Goal: Transaction & Acquisition: Purchase product/service

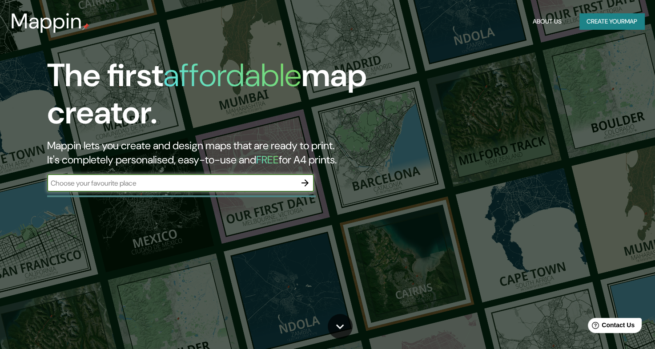
click at [133, 184] on input "text" at bounding box center [171, 183] width 249 height 10
click at [605, 14] on button "Create your map" at bounding box center [611, 21] width 65 height 16
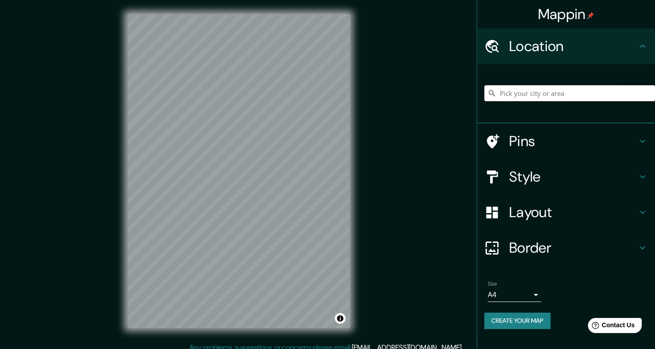
click at [540, 95] on input "Pick your city or area" at bounding box center [569, 93] width 171 height 16
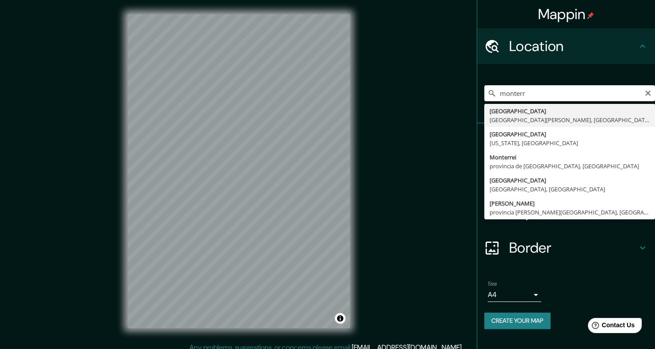
type input "[GEOGRAPHIC_DATA], [GEOGRAPHIC_DATA][PERSON_NAME], [GEOGRAPHIC_DATA]"
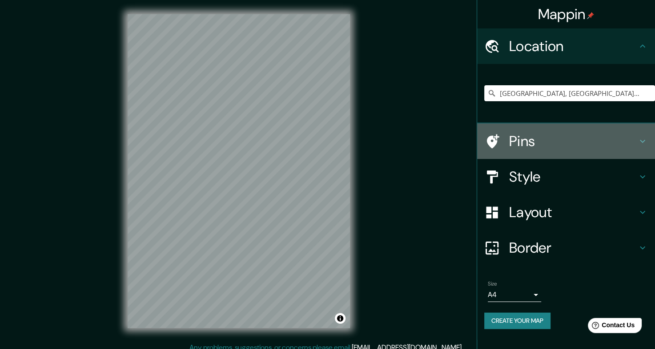
click at [538, 148] on h4 "Pins" at bounding box center [573, 141] width 128 height 18
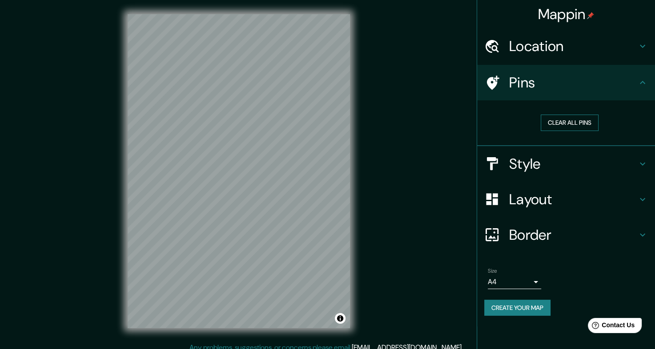
click at [567, 118] on button "Clear all pins" at bounding box center [570, 123] width 58 height 16
click at [597, 97] on div "Pins" at bounding box center [566, 83] width 178 height 36
click at [562, 170] on h4 "Style" at bounding box center [573, 164] width 128 height 18
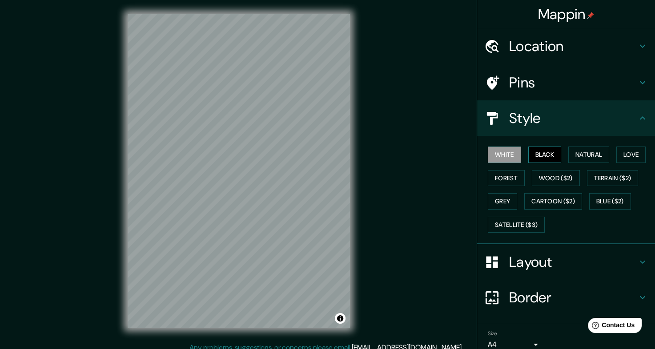
click at [536, 152] on button "Black" at bounding box center [544, 155] width 33 height 16
click at [585, 159] on button "Natural" at bounding box center [588, 155] width 41 height 16
click at [498, 152] on button "White" at bounding box center [504, 155] width 33 height 16
click at [621, 153] on button "Love" at bounding box center [630, 155] width 29 height 16
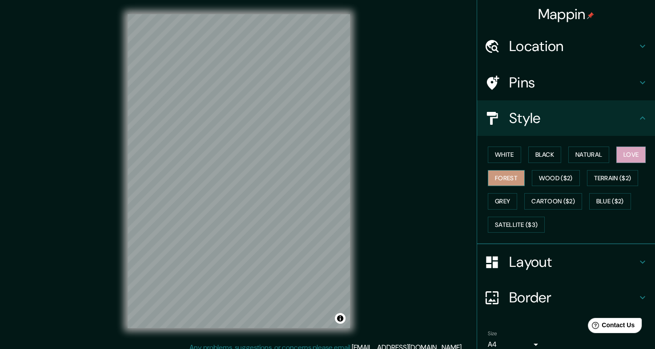
click at [500, 184] on button "Forest" at bounding box center [506, 178] width 37 height 16
click at [532, 184] on button "Wood ($2)" at bounding box center [556, 178] width 48 height 16
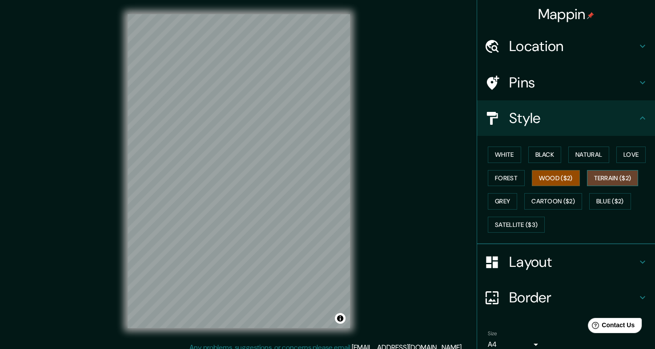
click at [596, 181] on button "Terrain ($2)" at bounding box center [613, 178] width 52 height 16
click at [489, 205] on button "Grey" at bounding box center [502, 201] width 29 height 16
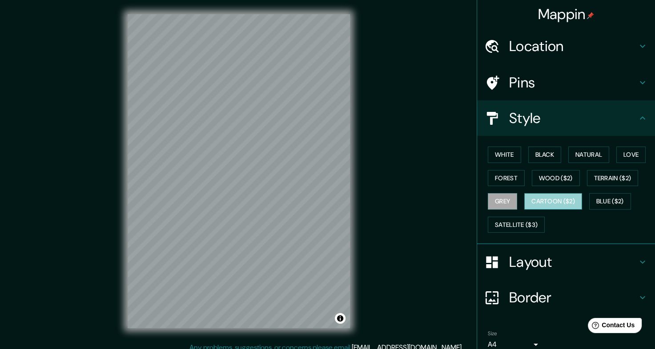
click at [541, 201] on button "Cartoon ($2)" at bounding box center [553, 201] width 58 height 16
click at [592, 203] on button "Blue ($2)" at bounding box center [610, 201] width 42 height 16
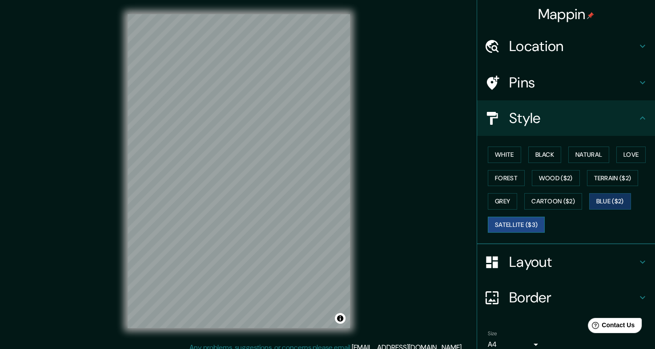
click at [497, 225] on button "Satellite ($3)" at bounding box center [516, 225] width 57 height 16
click at [502, 159] on button "White" at bounding box center [504, 155] width 33 height 16
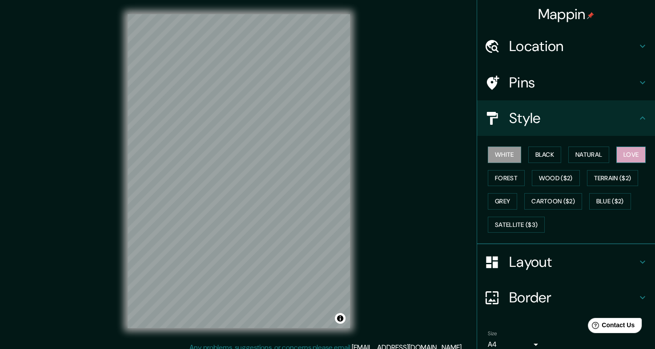
click at [629, 155] on button "Love" at bounding box center [630, 155] width 29 height 16
click at [500, 171] on button "Forest" at bounding box center [506, 178] width 37 height 16
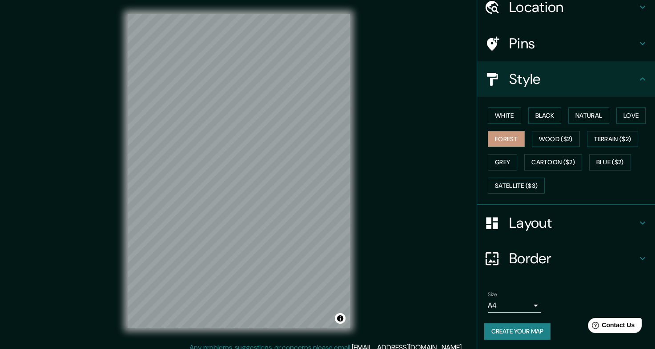
click at [580, 83] on h4 "Style" at bounding box center [573, 79] width 128 height 18
click at [637, 82] on icon at bounding box center [642, 79] width 11 height 11
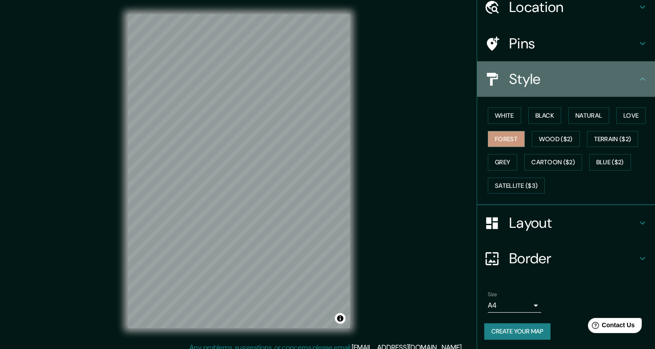
click at [637, 78] on icon at bounding box center [642, 79] width 11 height 11
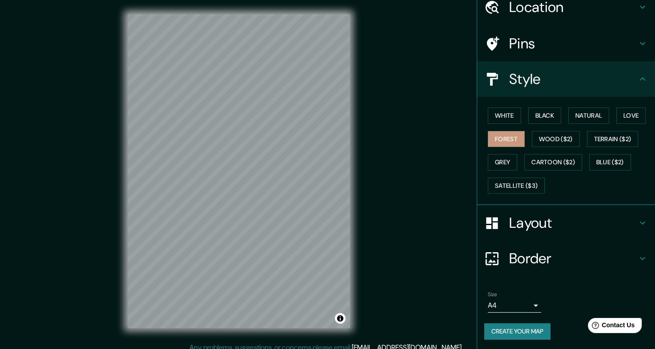
click at [576, 74] on h4 "Style" at bounding box center [573, 79] width 128 height 18
click at [557, 233] on div "Layout" at bounding box center [566, 223] width 178 height 36
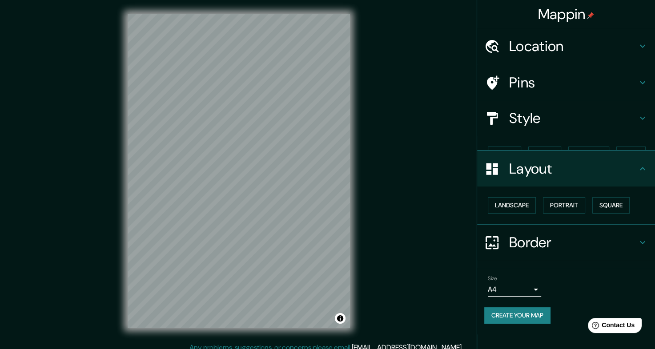
scroll to position [0, 0]
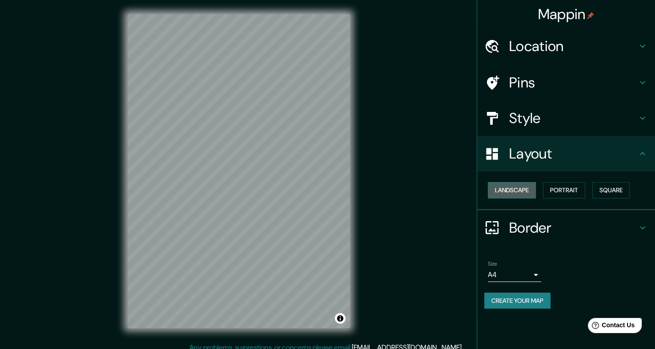
click at [522, 191] on button "Landscape" at bounding box center [512, 190] width 48 height 16
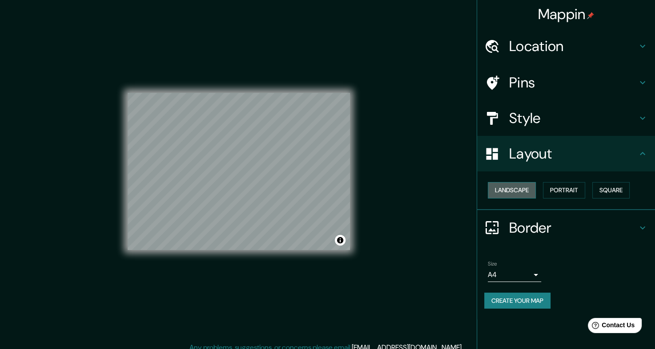
click at [522, 191] on button "Landscape" at bounding box center [512, 190] width 48 height 16
click at [565, 193] on button "Portrait" at bounding box center [564, 190] width 42 height 16
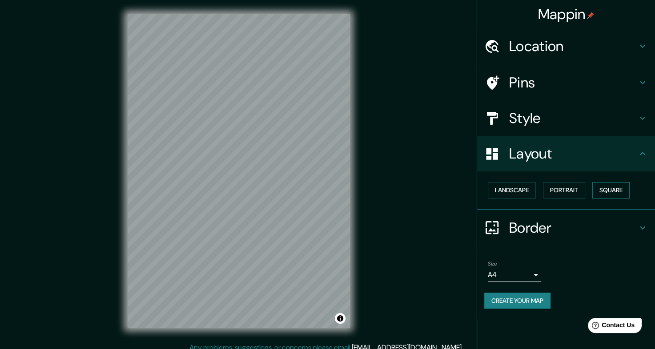
click at [623, 193] on button "Square" at bounding box center [610, 190] width 37 height 16
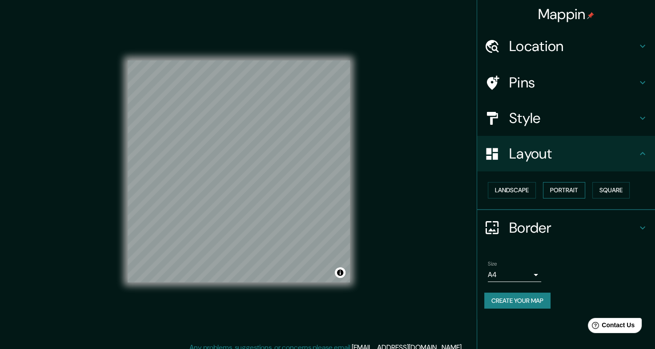
click at [582, 190] on button "Portrait" at bounding box center [564, 190] width 42 height 16
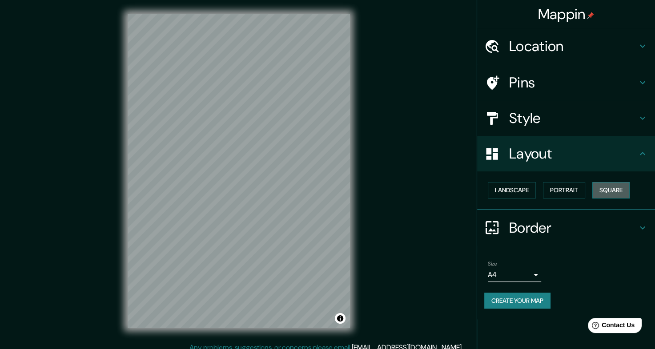
click at [598, 190] on button "Square" at bounding box center [610, 190] width 37 height 16
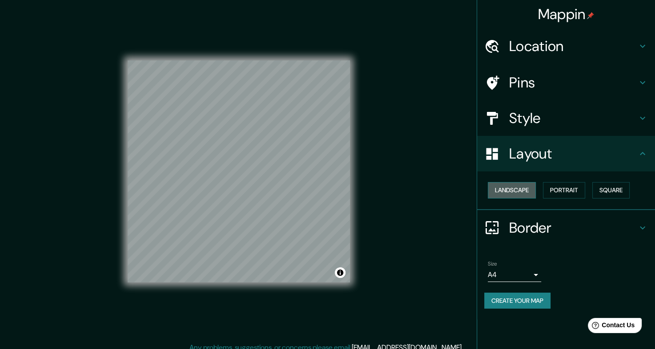
click at [518, 184] on button "Landscape" at bounding box center [512, 190] width 48 height 16
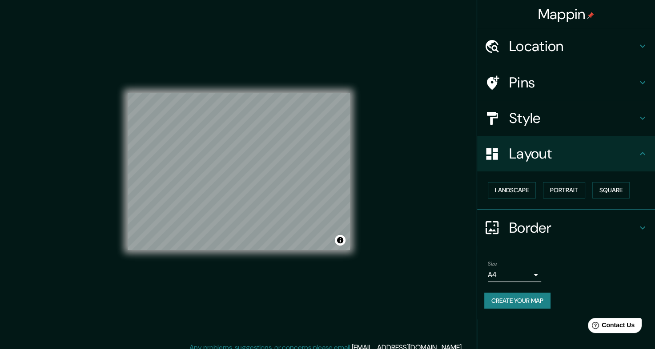
click at [571, 233] on h4 "Border" at bounding box center [573, 228] width 128 height 18
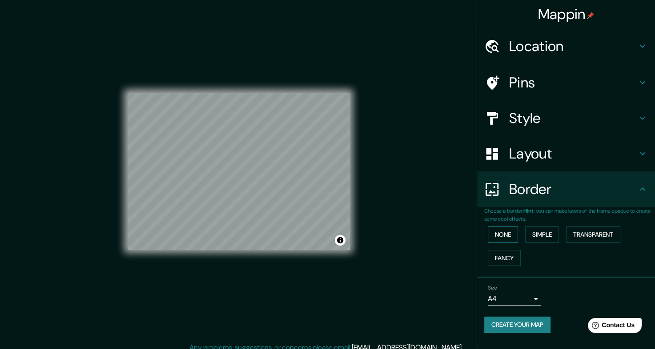
click at [503, 233] on button "None" at bounding box center [503, 235] width 30 height 16
click at [539, 238] on button "Simple" at bounding box center [542, 235] width 34 height 16
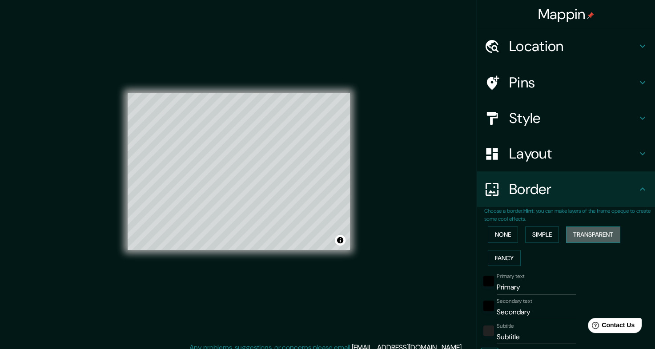
click at [589, 233] on button "Transparent" at bounding box center [593, 235] width 54 height 16
click at [509, 260] on button "Fancy" at bounding box center [504, 258] width 33 height 16
click at [497, 239] on button "None" at bounding box center [503, 235] width 30 height 16
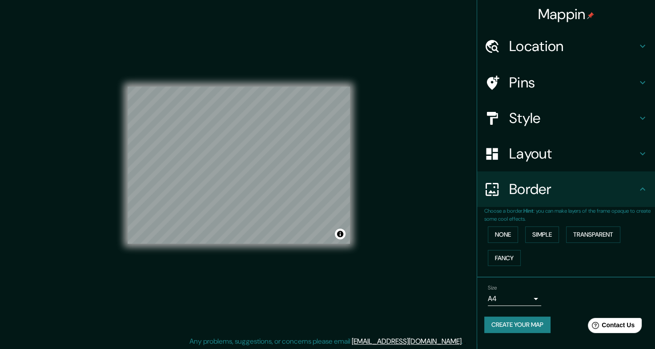
scroll to position [8, 0]
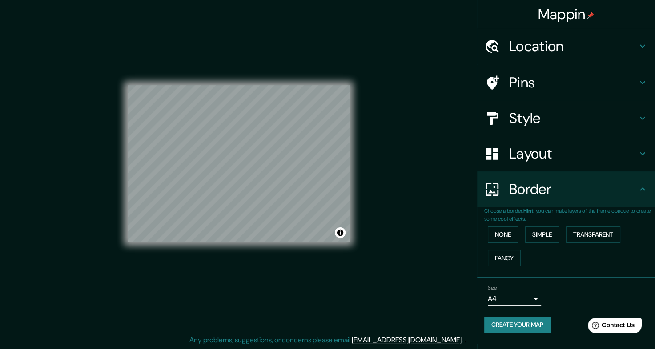
click at [573, 195] on h4 "Border" at bounding box center [573, 190] width 128 height 18
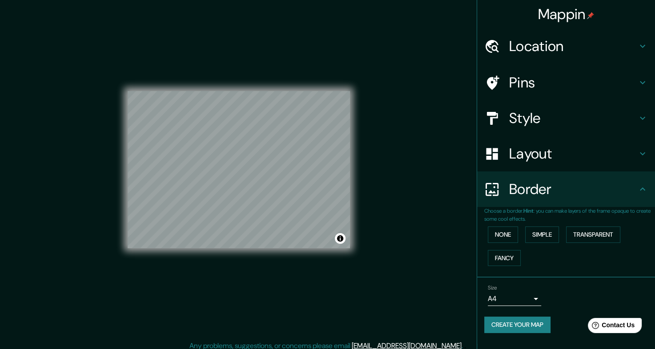
scroll to position [0, 0]
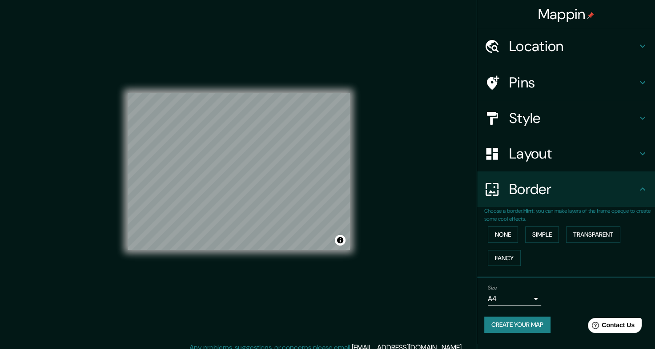
click at [557, 90] on h4 "Pins" at bounding box center [573, 83] width 128 height 18
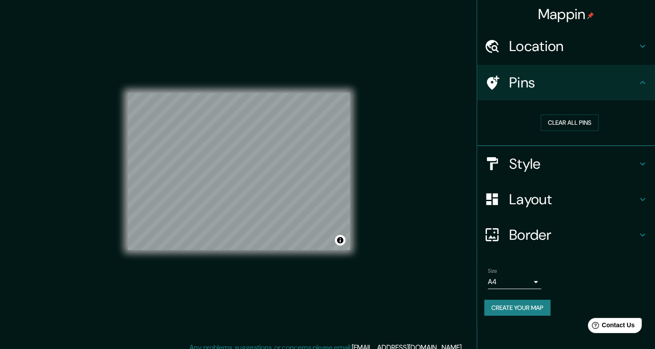
click at [495, 81] on icon at bounding box center [492, 83] width 16 height 16
click at [541, 120] on button "Clear all pins" at bounding box center [570, 123] width 58 height 16
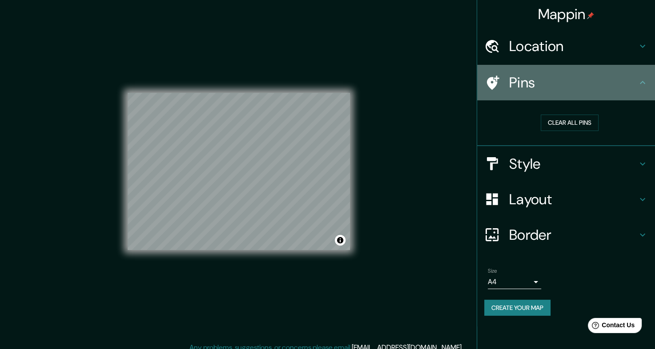
click at [544, 80] on h4 "Pins" at bounding box center [573, 83] width 128 height 18
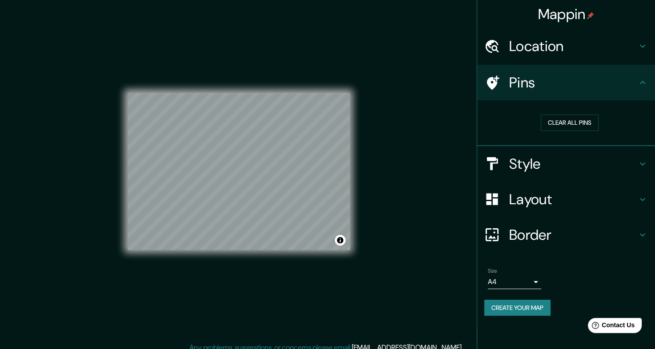
click at [502, 81] on div at bounding box center [496, 83] width 25 height 16
click at [575, 204] on h4 "Layout" at bounding box center [573, 200] width 128 height 18
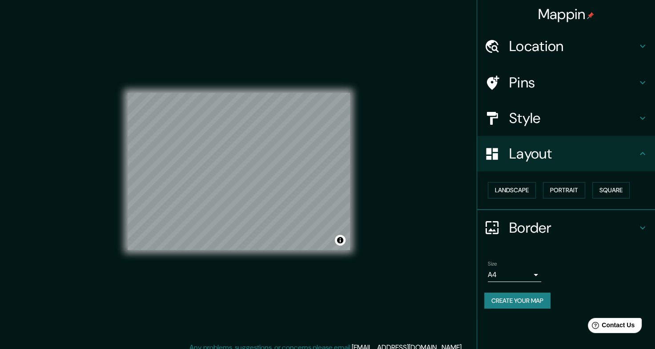
click at [557, 125] on h4 "Style" at bounding box center [573, 118] width 128 height 18
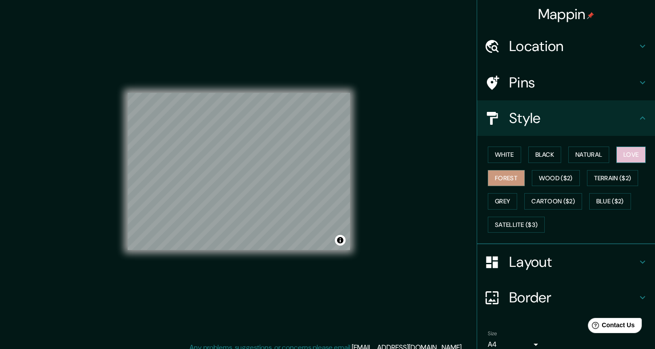
click at [638, 158] on button "Love" at bounding box center [630, 155] width 29 height 16
click at [488, 151] on button "White" at bounding box center [504, 155] width 33 height 16
click at [490, 172] on button "Forest" at bounding box center [506, 178] width 37 height 16
click at [572, 156] on button "Natural" at bounding box center [588, 155] width 41 height 16
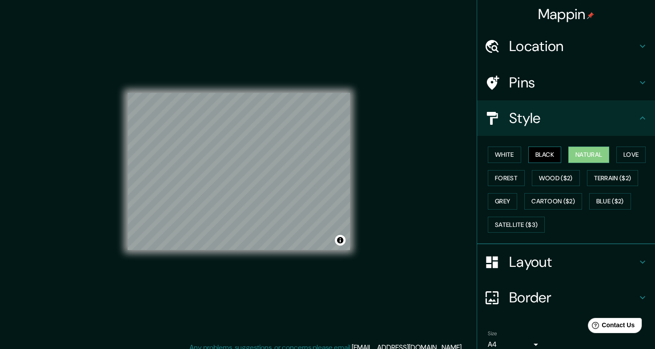
click at [543, 159] on button "Black" at bounding box center [544, 155] width 33 height 16
click at [510, 177] on button "Forest" at bounding box center [506, 178] width 37 height 16
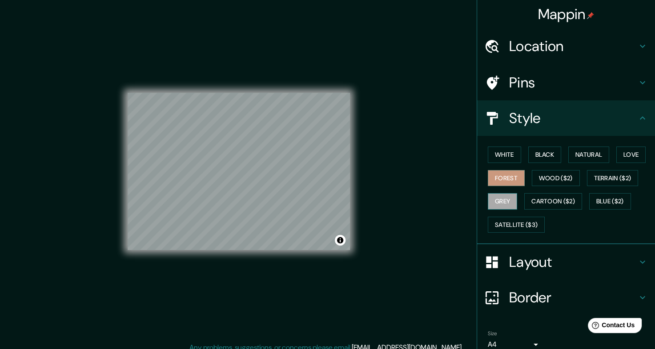
click at [496, 201] on button "Grey" at bounding box center [502, 201] width 29 height 16
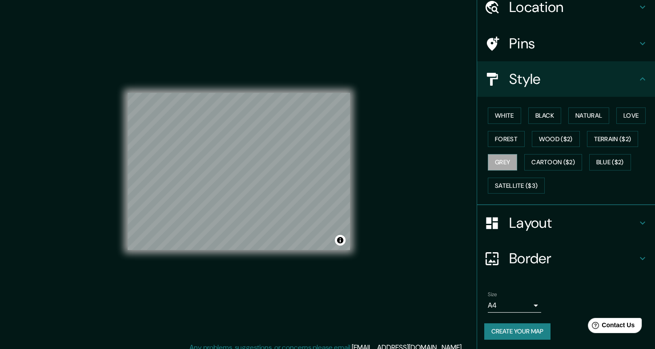
click at [503, 326] on button "Create your map" at bounding box center [517, 332] width 66 height 16
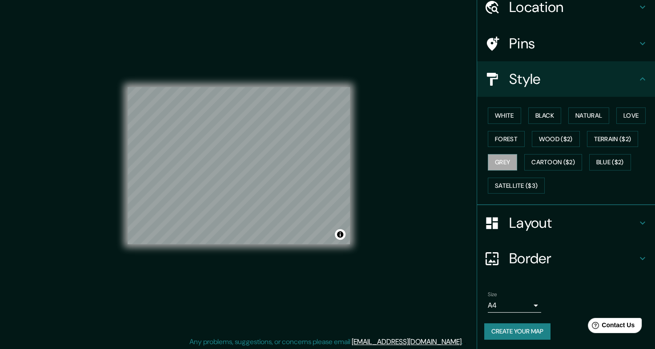
scroll to position [8, 0]
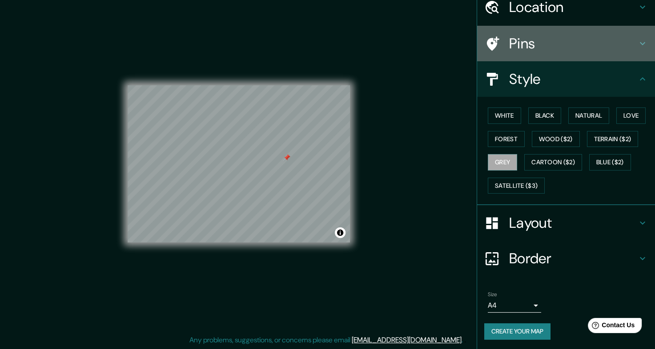
click at [533, 50] on h4 "Pins" at bounding box center [573, 44] width 128 height 18
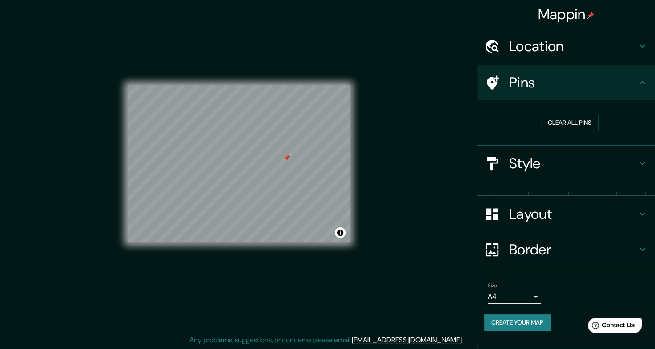
scroll to position [0, 0]
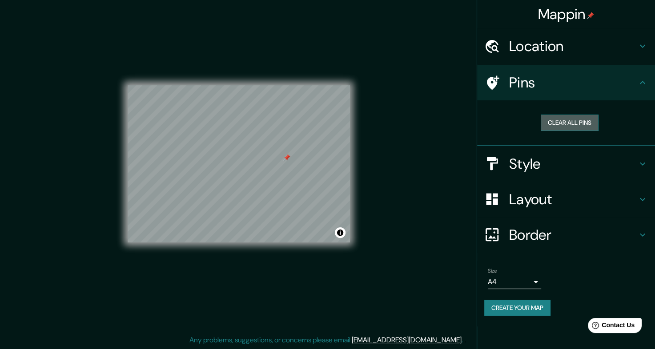
click at [559, 127] on button "Clear all pins" at bounding box center [570, 123] width 58 height 16
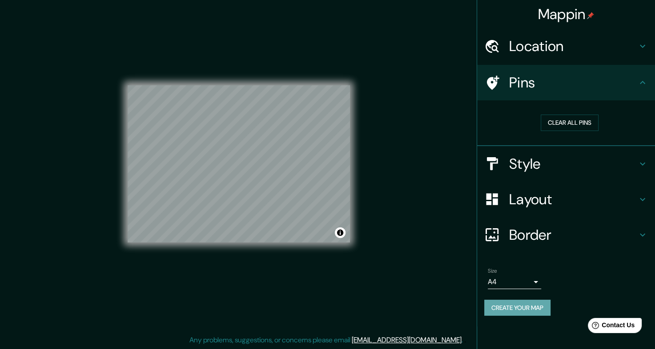
click at [518, 315] on button "Create your map" at bounding box center [517, 308] width 66 height 16
click at [528, 305] on div "Create your map" at bounding box center [566, 308] width 164 height 16
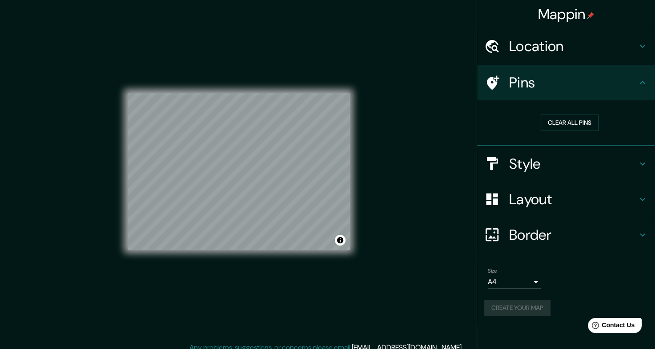
scroll to position [8, 0]
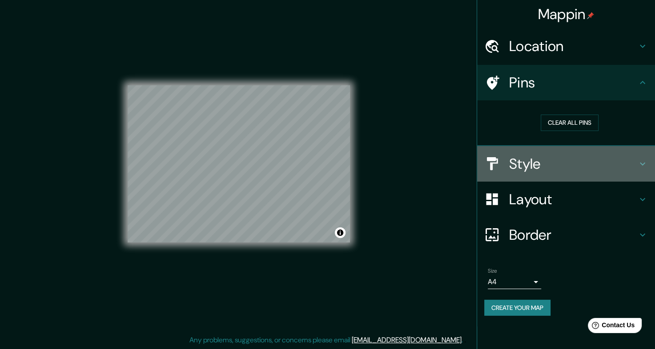
click at [569, 174] on div "Style" at bounding box center [566, 164] width 178 height 36
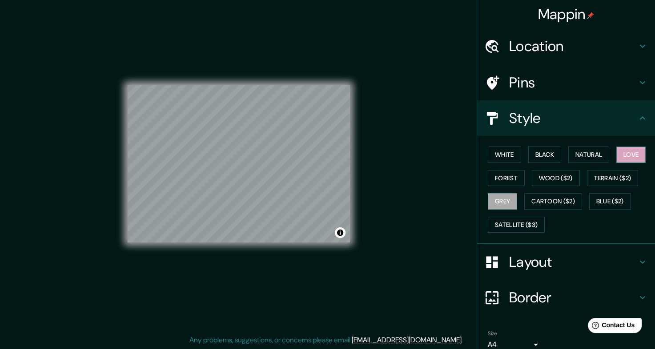
click at [620, 157] on button "Love" at bounding box center [630, 155] width 29 height 16
click at [505, 176] on button "Forest" at bounding box center [506, 178] width 37 height 16
click at [629, 157] on button "Love" at bounding box center [630, 155] width 29 height 16
click at [620, 153] on button "Love" at bounding box center [630, 155] width 29 height 16
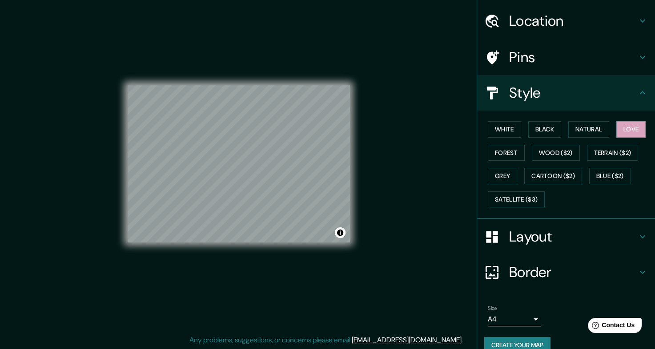
scroll to position [39, 0]
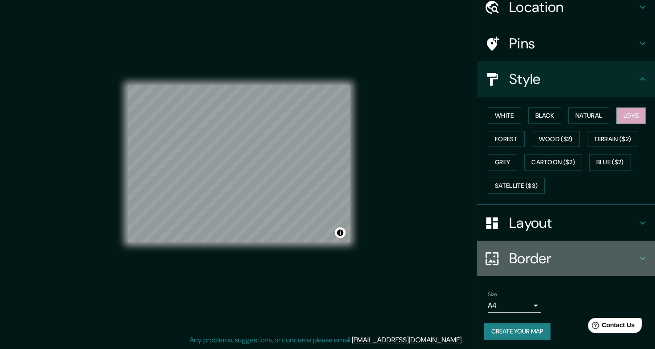
click at [532, 253] on h4 "Border" at bounding box center [573, 259] width 128 height 18
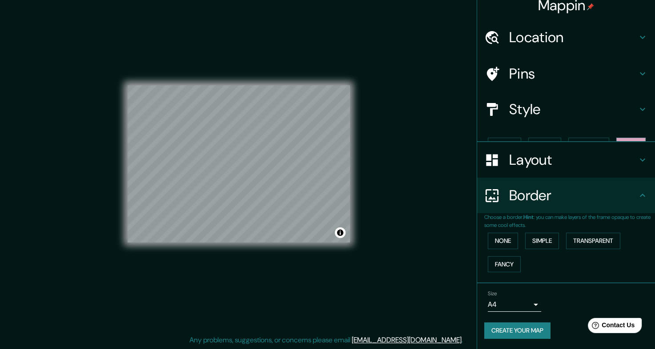
scroll to position [0, 0]
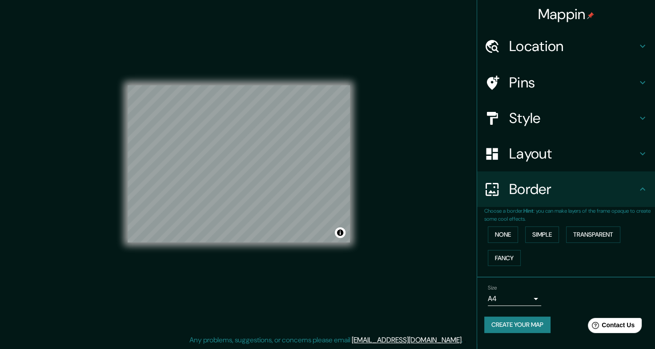
click at [556, 161] on h4 "Layout" at bounding box center [573, 154] width 128 height 18
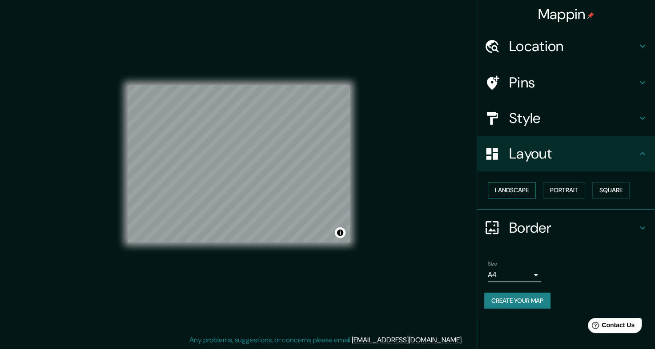
click at [520, 195] on button "Landscape" at bounding box center [512, 190] width 48 height 16
click at [555, 192] on button "Portrait" at bounding box center [564, 190] width 42 height 16
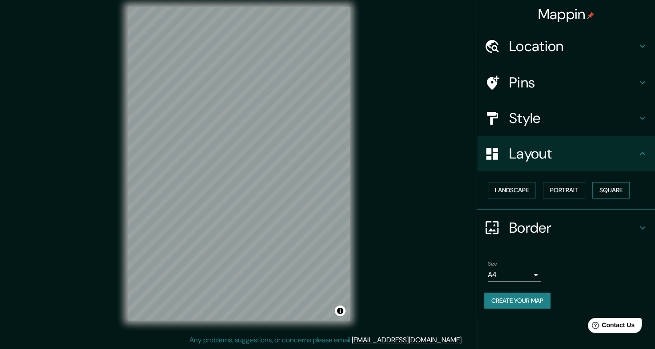
click at [613, 195] on button "Square" at bounding box center [610, 190] width 37 height 16
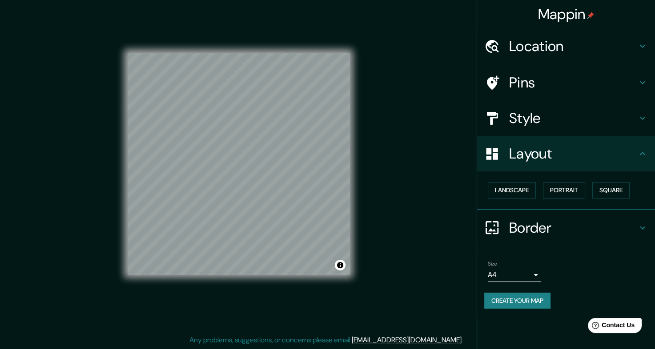
click at [589, 190] on div "Landscape [GEOGRAPHIC_DATA]" at bounding box center [569, 191] width 171 height 24
click at [575, 189] on button "Portrait" at bounding box center [564, 190] width 42 height 16
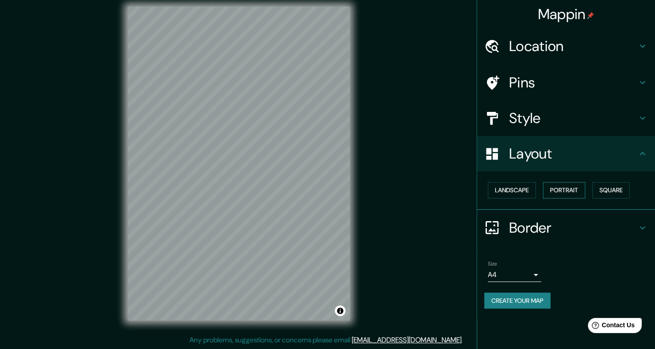
click at [574, 191] on button "Portrait" at bounding box center [564, 190] width 42 height 16
click at [570, 123] on h4 "Style" at bounding box center [573, 118] width 128 height 18
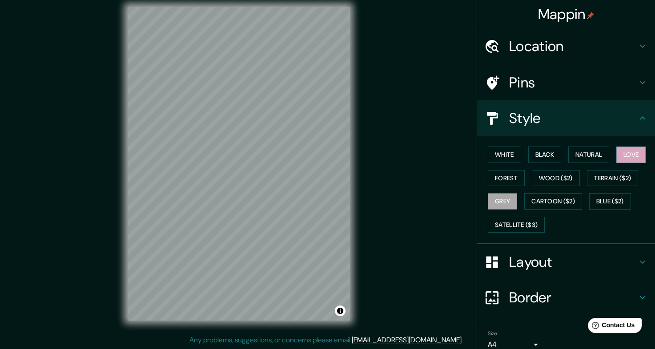
click at [496, 195] on button "Grey" at bounding box center [502, 201] width 29 height 16
click at [625, 159] on button "Love" at bounding box center [630, 155] width 29 height 16
click at [491, 181] on button "Forest" at bounding box center [506, 178] width 37 height 16
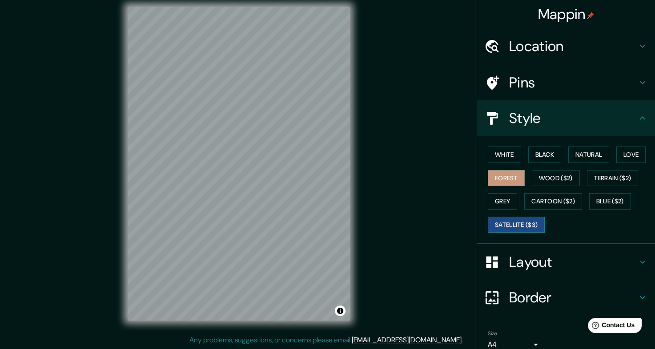
click at [507, 221] on button "Satellite ($3)" at bounding box center [516, 225] width 57 height 16
click at [590, 203] on button "Blue ($2)" at bounding box center [610, 201] width 42 height 16
click at [509, 218] on button "Satellite ($3)" at bounding box center [516, 225] width 57 height 16
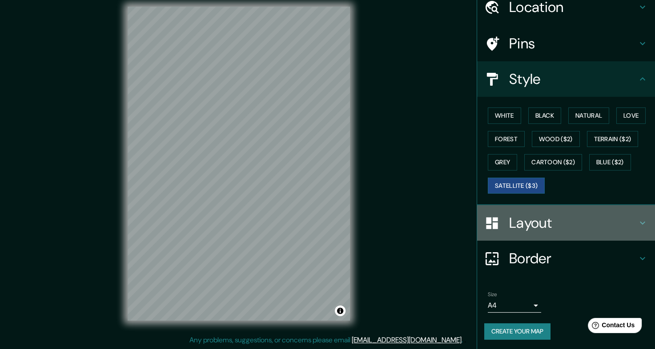
click at [535, 230] on h4 "Layout" at bounding box center [573, 223] width 128 height 18
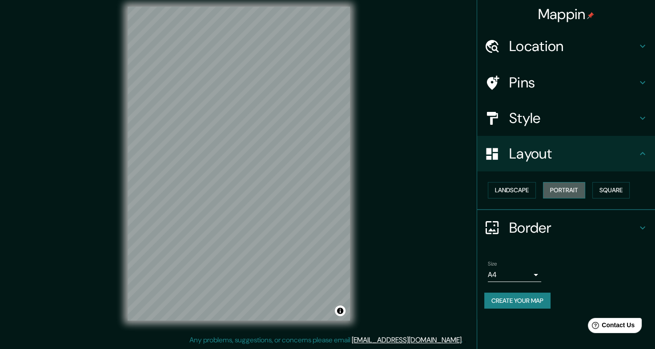
click at [578, 189] on button "Portrait" at bounding box center [564, 190] width 42 height 16
click at [514, 181] on div "Landscape [GEOGRAPHIC_DATA]" at bounding box center [569, 191] width 171 height 24
click at [511, 191] on button "Landscape" at bounding box center [512, 190] width 48 height 16
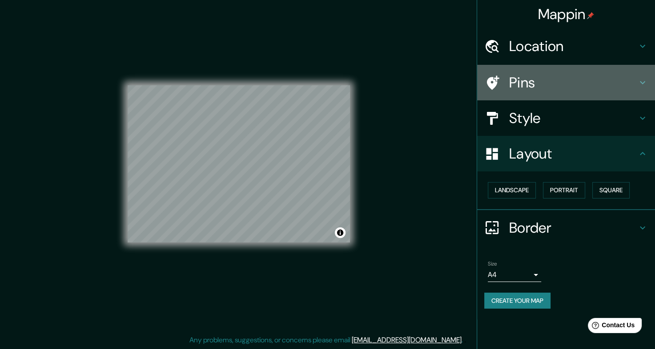
click at [545, 89] on h4 "Pins" at bounding box center [573, 83] width 128 height 18
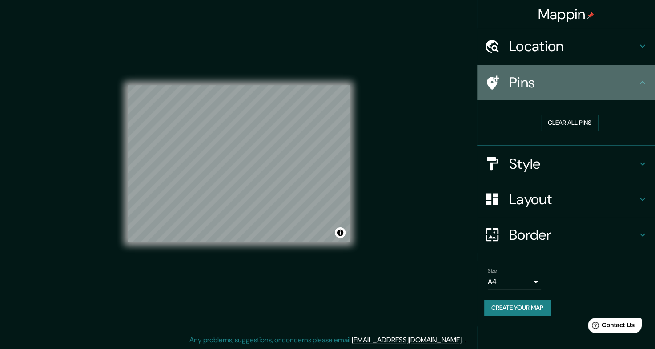
click at [545, 89] on h4 "Pins" at bounding box center [573, 83] width 128 height 18
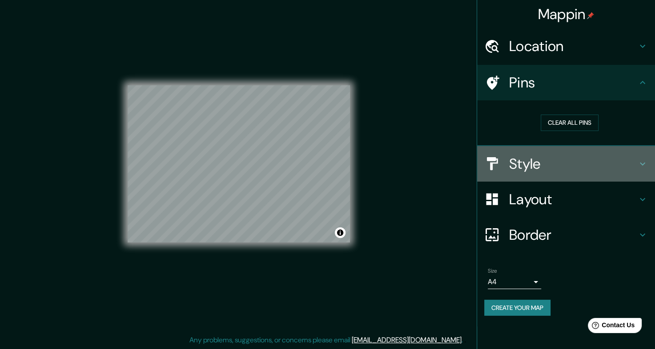
click at [561, 160] on h4 "Style" at bounding box center [573, 164] width 128 height 18
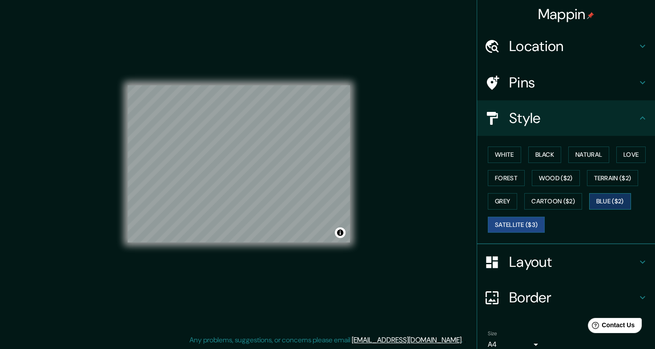
click at [605, 203] on button "Blue ($2)" at bounding box center [610, 201] width 42 height 16
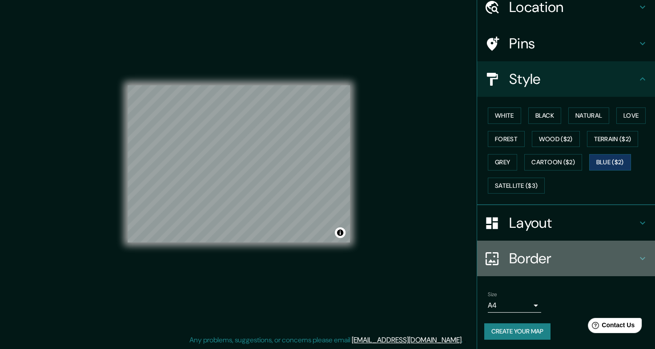
click at [557, 261] on h4 "Border" at bounding box center [573, 259] width 128 height 18
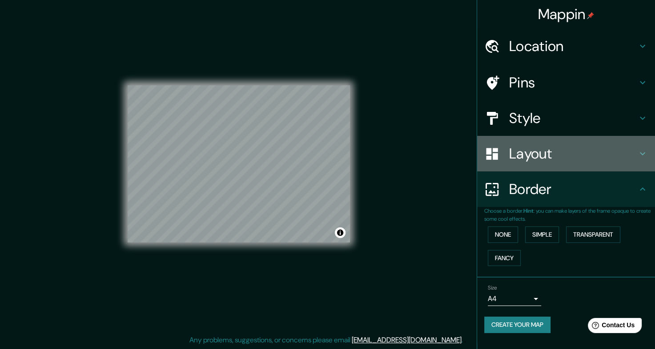
click at [551, 147] on h4 "Layout" at bounding box center [573, 154] width 128 height 18
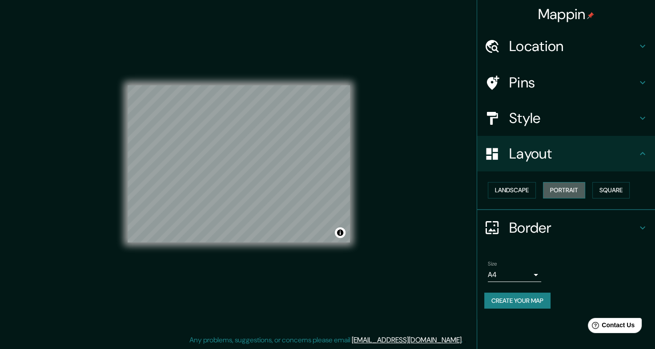
click at [557, 189] on button "Portrait" at bounding box center [564, 190] width 42 height 16
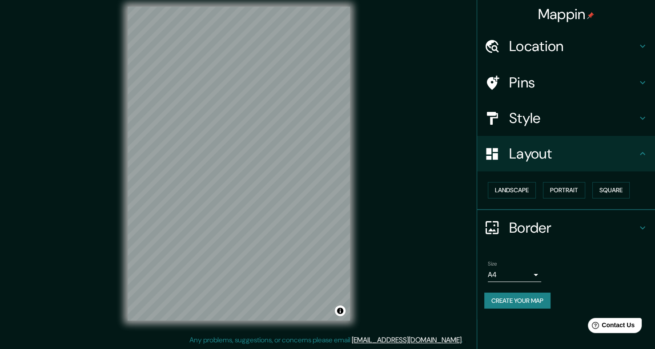
click at [566, 103] on div "Style" at bounding box center [566, 118] width 178 height 36
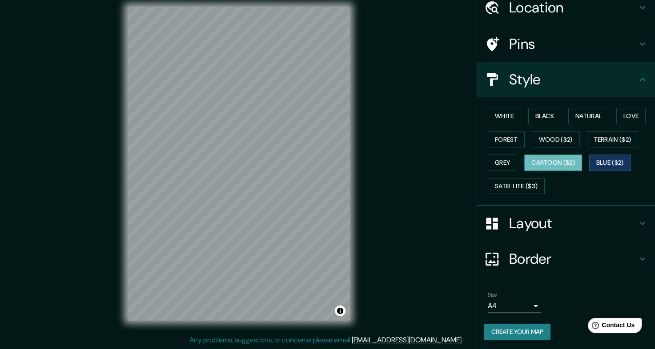
scroll to position [39, 0]
click at [542, 160] on button "Cartoon ($2)" at bounding box center [553, 162] width 58 height 16
click at [561, 143] on button "Wood ($2)" at bounding box center [556, 139] width 48 height 16
